Goal: Task Accomplishment & Management: Complete application form

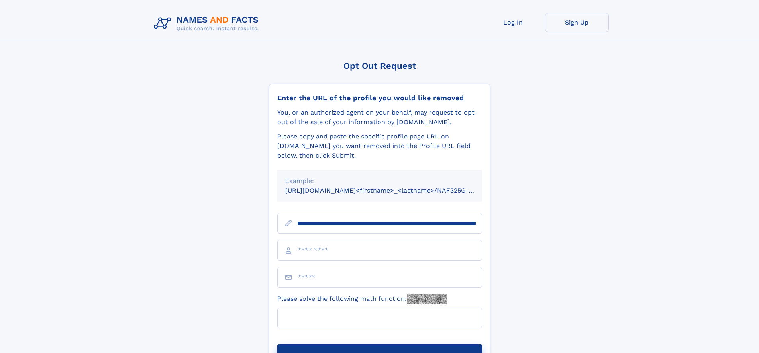
scroll to position [0, 84]
type input "**********"
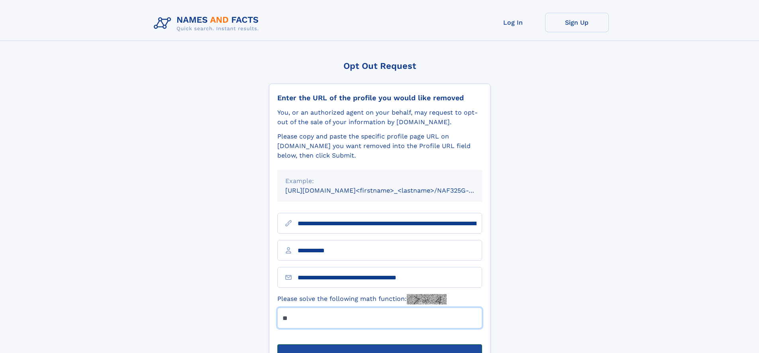
type input "**"
click at [379, 344] on button "Submit Opt Out Request" at bounding box center [379, 356] width 205 height 25
